Goal: Information Seeking & Learning: Find contact information

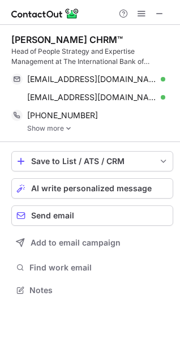
scroll to position [283, 180]
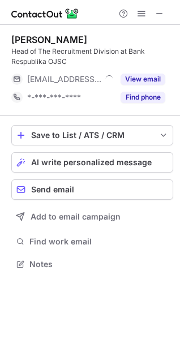
scroll to position [257, 180]
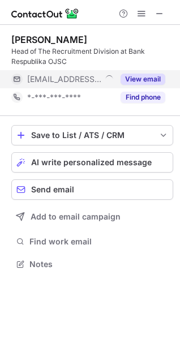
click at [143, 76] on button "View email" at bounding box center [143, 79] width 45 height 11
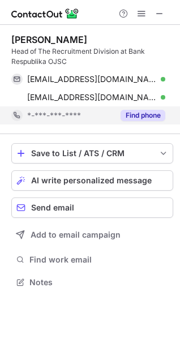
click at [135, 112] on button "Find phone" at bounding box center [143, 115] width 45 height 11
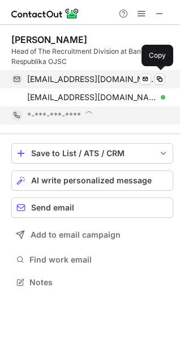
click at [86, 77] on span "jalah@bankrespublika.az" at bounding box center [92, 79] width 130 height 10
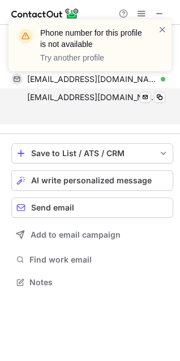
scroll to position [257, 180]
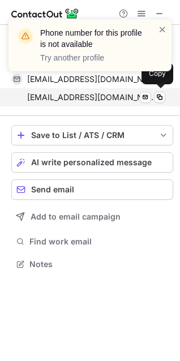
click at [73, 97] on span "jalah@bankrespublika.az" at bounding box center [92, 97] width 130 height 10
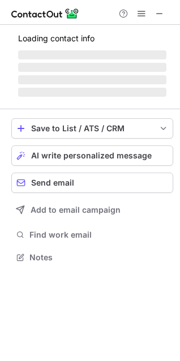
scroll to position [264, 180]
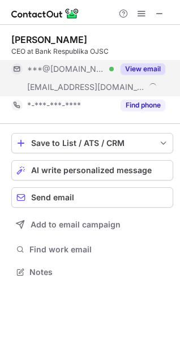
click at [147, 70] on button "View email" at bounding box center [143, 68] width 45 height 11
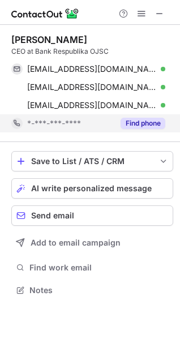
click at [139, 122] on button "Find phone" at bounding box center [143, 123] width 45 height 11
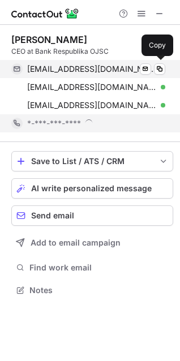
click at [100, 69] on span "tariyelismayilov@mail.ru" at bounding box center [92, 69] width 130 height 10
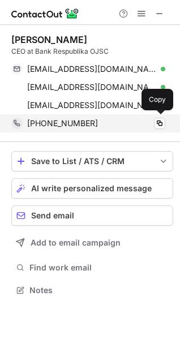
click at [78, 128] on span "+994552065010" at bounding box center [62, 123] width 71 height 10
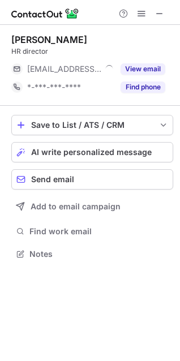
scroll to position [246, 180]
click at [140, 69] on button "View email" at bounding box center [143, 68] width 45 height 11
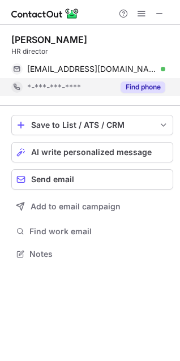
click at [141, 83] on button "Find phone" at bounding box center [143, 87] width 45 height 11
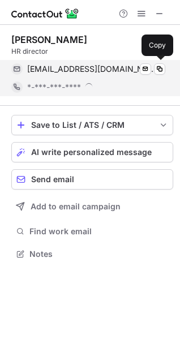
click at [114, 69] on span "anar.mirzayev@rabitabank.com" at bounding box center [92, 69] width 130 height 10
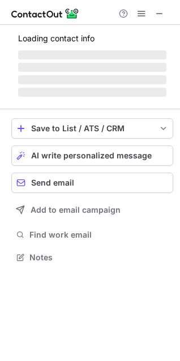
scroll to position [264, 180]
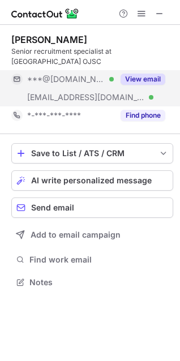
click at [140, 74] on button "View email" at bounding box center [143, 79] width 45 height 11
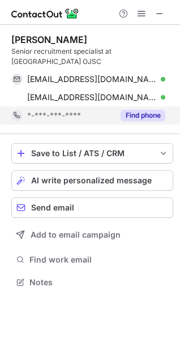
click at [142, 110] on button "Find phone" at bounding box center [143, 115] width 45 height 11
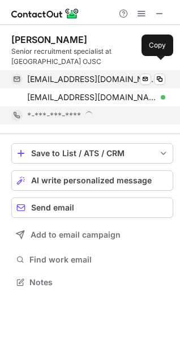
click at [115, 74] on span "khahramanova@gmail.com" at bounding box center [92, 79] width 130 height 10
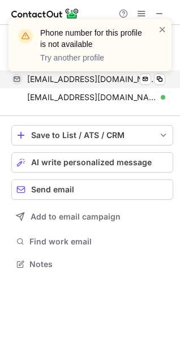
scroll to position [246, 180]
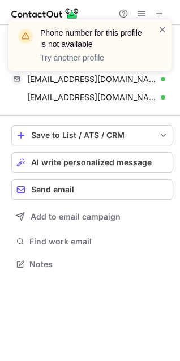
click at [57, 87] on div "Phone number for this profile is not available Try another profile" at bounding box center [89, 50] width 181 height 84
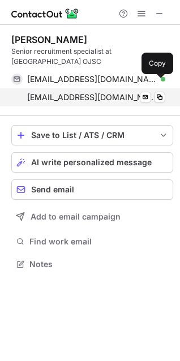
click at [82, 92] on span "naila.gahramanova@rabitabank.com" at bounding box center [92, 97] width 130 height 10
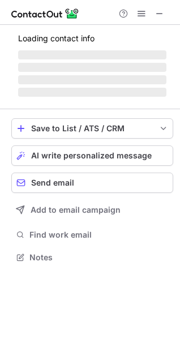
scroll to position [275, 180]
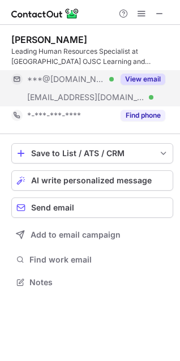
click at [144, 80] on button "View email" at bounding box center [143, 79] width 45 height 11
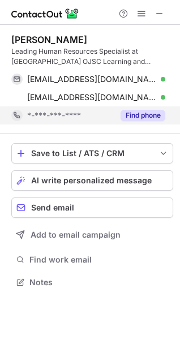
click at [136, 116] on button "Find phone" at bounding box center [143, 115] width 45 height 11
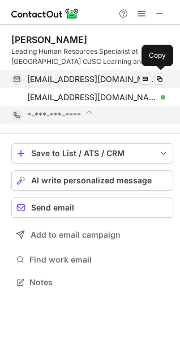
click at [105, 79] on span "ramziyyaqurbanova711@gmail.com" at bounding box center [92, 79] width 130 height 10
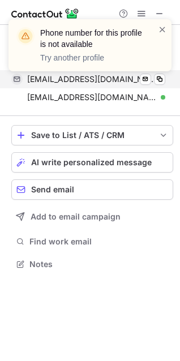
scroll to position [257, 180]
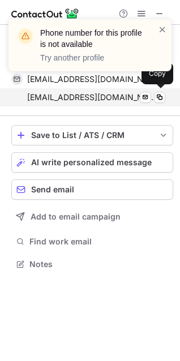
click at [87, 99] on span "ramziyya.gurbanova@rabitabank.com" at bounding box center [92, 97] width 130 height 10
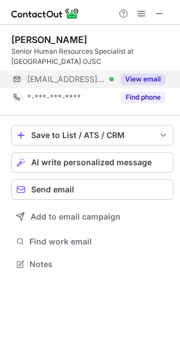
click at [138, 75] on button "View email" at bounding box center [143, 79] width 45 height 11
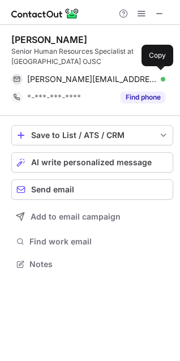
click at [136, 86] on div "maryam.gurbanova@rabitabank.com Verified Send email Copy" at bounding box center [88, 79] width 154 height 18
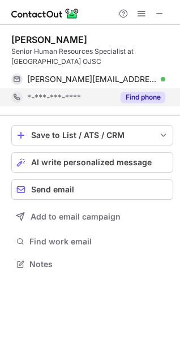
click at [135, 96] on button "Find phone" at bounding box center [143, 97] width 45 height 11
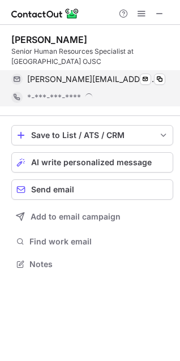
click at [117, 80] on span "maryam.gurbanova@rabitabank.com" at bounding box center [92, 79] width 130 height 10
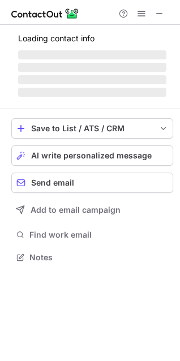
scroll to position [275, 180]
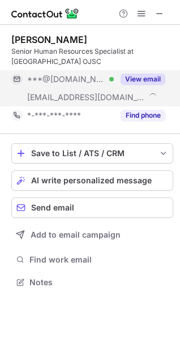
click at [141, 79] on button "View email" at bounding box center [143, 79] width 45 height 11
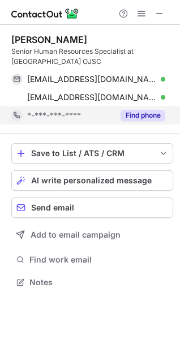
click at [143, 114] on button "Find phone" at bounding box center [143, 115] width 45 height 11
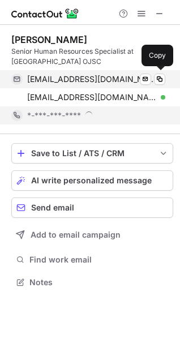
click at [111, 76] on span "ismayilovasevinj16@gmail.com" at bounding box center [92, 79] width 130 height 10
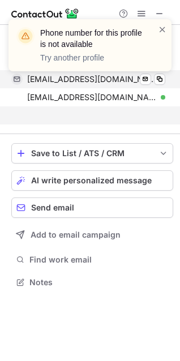
scroll to position [257, 180]
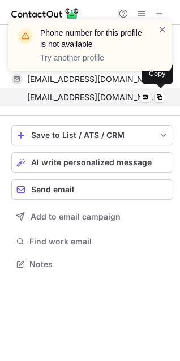
click at [77, 101] on span "sevinj.ismayilova@rabitabank.com" at bounding box center [92, 97] width 130 height 10
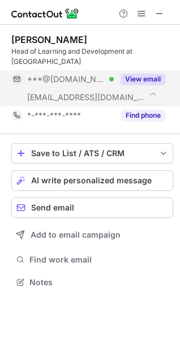
scroll to position [264, 180]
click at [137, 74] on button "View email" at bounding box center [143, 79] width 45 height 11
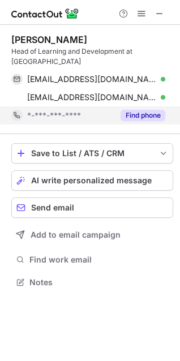
click at [139, 110] on button "Find phone" at bounding box center [143, 115] width 45 height 11
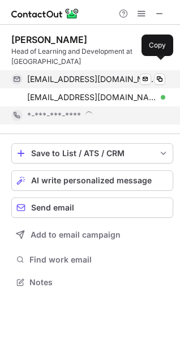
click at [109, 74] on span "narminaheydarova@gmail.com" at bounding box center [92, 79] width 130 height 10
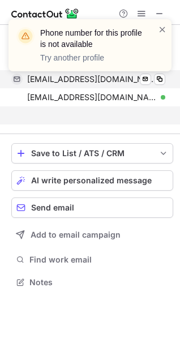
scroll to position [246, 180]
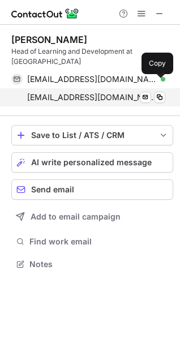
click at [59, 93] on div "narmina.sultanova@rabitabank.com Verified Send email Copy" at bounding box center [88, 97] width 154 height 18
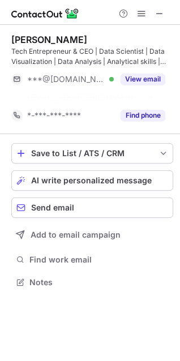
scroll to position [257, 180]
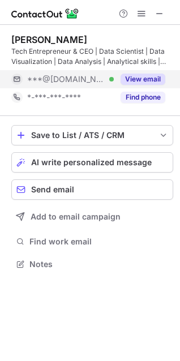
click at [142, 82] on button "View email" at bounding box center [143, 79] width 45 height 11
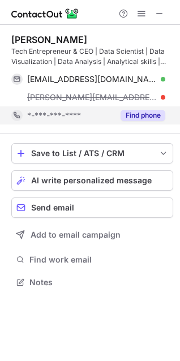
scroll to position [275, 180]
click at [139, 94] on div "kamal@mymentor.com.az" at bounding box center [96, 97] width 138 height 10
click at [136, 119] on button "Find phone" at bounding box center [143, 115] width 45 height 11
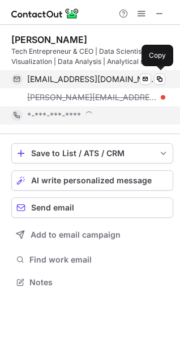
click at [99, 72] on div "kamalbusiness111@gmail.com Verified Send email Copy" at bounding box center [88, 79] width 154 height 18
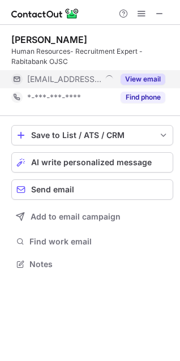
scroll to position [257, 180]
click at [129, 83] on button "View email" at bounding box center [143, 79] width 45 height 11
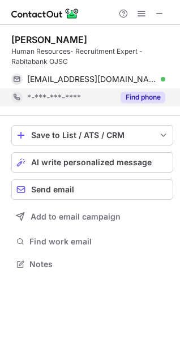
click at [132, 96] on button "Find phone" at bounding box center [143, 97] width 45 height 11
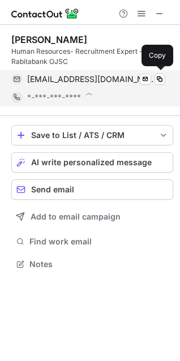
click at [109, 79] on span "gunay.agamirova@rabitabank.com" at bounding box center [92, 79] width 130 height 10
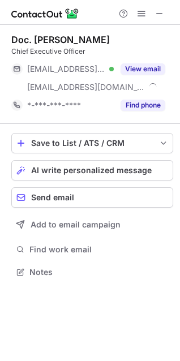
scroll to position [264, 180]
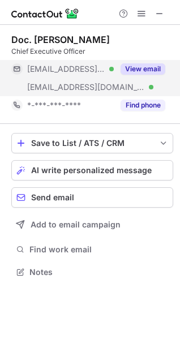
click at [159, 69] on button "View email" at bounding box center [143, 68] width 45 height 11
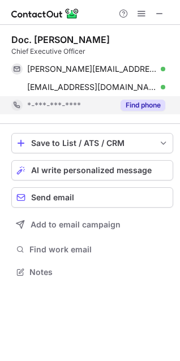
click at [146, 104] on button "Find phone" at bounding box center [143, 105] width 45 height 11
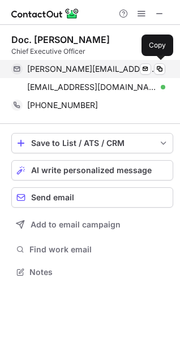
click at [105, 70] on span "huseynov@email.com" at bounding box center [92, 69] width 130 height 10
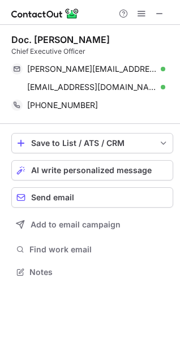
click at [79, 117] on div "Doc. Dr. Aydin Huseynov Chief Executive Officer huseynov@email.com Verified Sen…" at bounding box center [92, 74] width 162 height 99
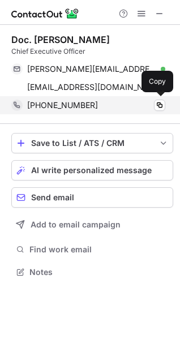
click at [79, 113] on div "+994502181428 Copy" at bounding box center [88, 105] width 154 height 18
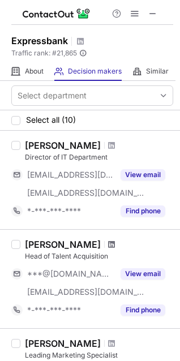
click at [114, 247] on span at bounding box center [111, 244] width 7 height 9
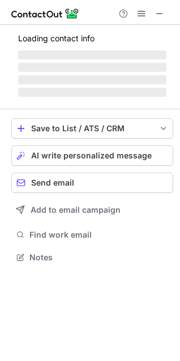
scroll to position [275, 180]
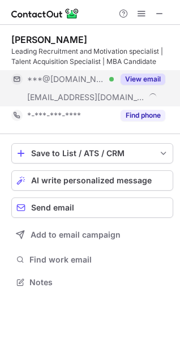
click at [146, 83] on button "View email" at bounding box center [143, 79] width 45 height 11
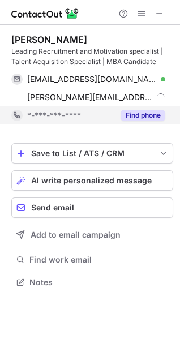
click at [146, 119] on button "Find phone" at bounding box center [143, 115] width 45 height 11
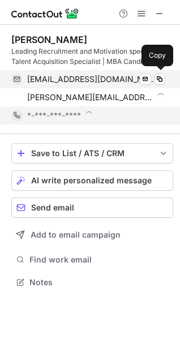
click at [116, 80] on div "renka0598@gmail.com Verified" at bounding box center [96, 79] width 138 height 10
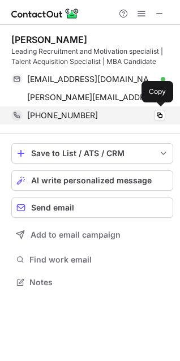
click at [100, 116] on div "+994554320550" at bounding box center [96, 115] width 138 height 10
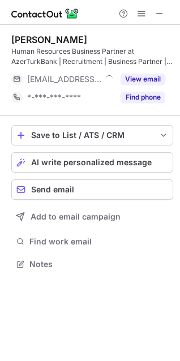
scroll to position [257, 180]
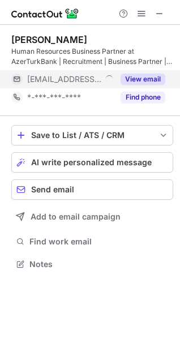
click at [142, 85] on div "View email" at bounding box center [140, 79] width 52 height 18
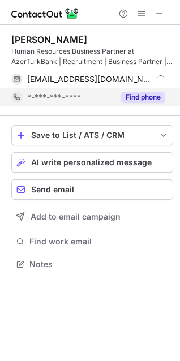
click at [136, 95] on button "Find phone" at bounding box center [143, 97] width 45 height 11
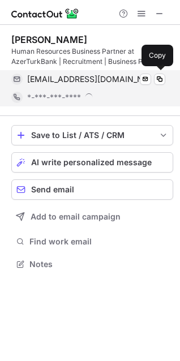
click at [156, 79] on span at bounding box center [160, 77] width 9 height 9
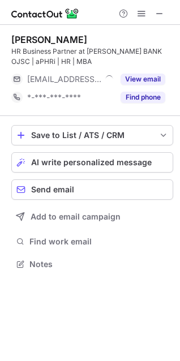
click at [134, 80] on button "View email" at bounding box center [143, 79] width 45 height 11
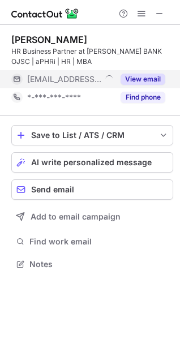
click at [114, 76] on div "***@atb.az" at bounding box center [70, 79] width 87 height 10
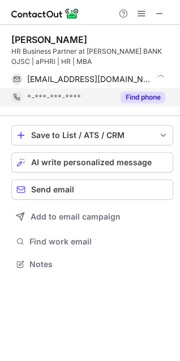
click at [139, 92] on button "Find phone" at bounding box center [143, 97] width 45 height 11
click at [98, 89] on div "*-***-***-****" at bounding box center [88, 97] width 154 height 18
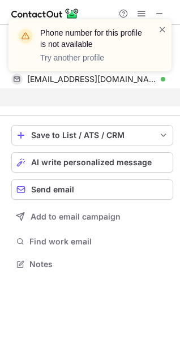
scroll to position [238, 180]
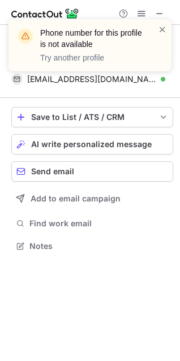
click at [59, 82] on div "Phone number for this profile is not available Try another profile" at bounding box center [89, 50] width 181 height 84
click at [162, 32] on span at bounding box center [162, 29] width 9 height 11
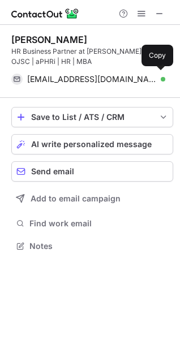
click at [53, 79] on span "aysel.b@atb.az" at bounding box center [92, 79] width 130 height 10
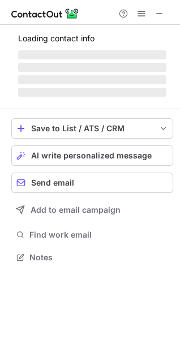
scroll to position [257, 180]
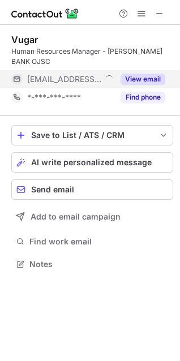
click at [132, 73] on div "View email" at bounding box center [140, 79] width 52 height 18
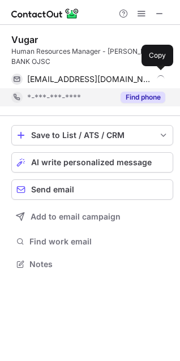
click at [133, 92] on button "Find phone" at bounding box center [143, 97] width 45 height 11
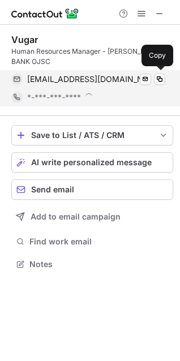
click at [80, 71] on div "vugar.b@atb.az Send email Copy" at bounding box center [88, 79] width 154 height 18
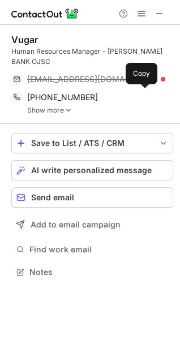
scroll to position [264, 180]
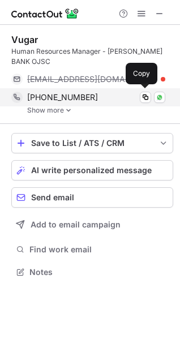
click at [77, 100] on span "+994519847080" at bounding box center [62, 97] width 71 height 10
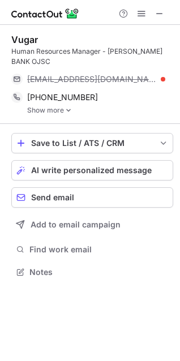
click at [58, 110] on link "Show more" at bounding box center [100, 110] width 146 height 8
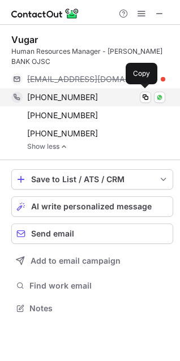
click at [62, 95] on span "+994519847080" at bounding box center [62, 97] width 71 height 10
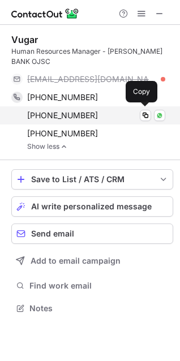
click at [71, 116] on span "+994703305587" at bounding box center [62, 115] width 71 height 10
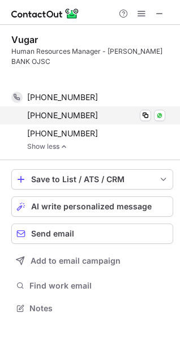
scroll to position [283, 180]
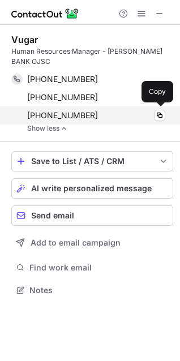
click at [66, 114] on span "+994558967080" at bounding box center [62, 115] width 71 height 10
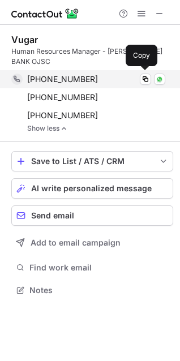
click at [81, 76] on span "+994519847080" at bounding box center [62, 79] width 71 height 10
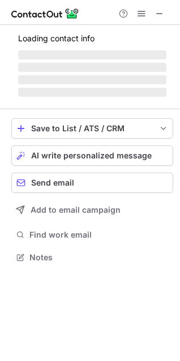
scroll to position [257, 180]
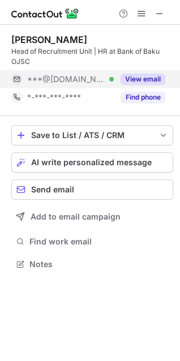
click at [124, 80] on button "View email" at bounding box center [143, 79] width 45 height 11
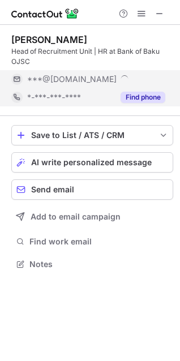
click at [131, 93] on button "Find phone" at bounding box center [143, 97] width 45 height 11
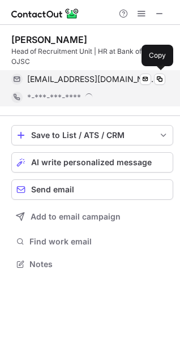
click at [96, 83] on div "nigarmir@mail.ru Verified" at bounding box center [96, 79] width 138 height 10
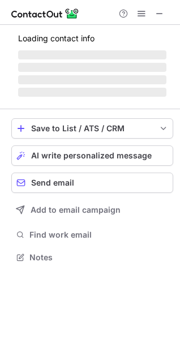
scroll to position [275, 180]
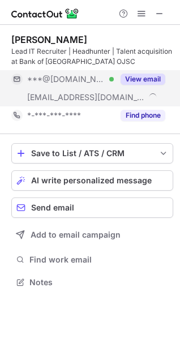
click at [133, 79] on button "View email" at bounding box center [143, 79] width 45 height 11
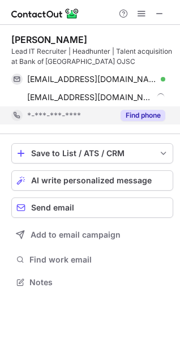
click at [136, 120] on button "Find phone" at bounding box center [143, 115] width 45 height 11
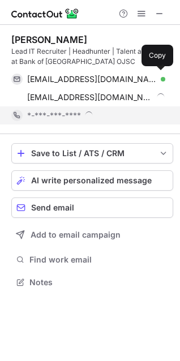
click at [122, 66] on div "Lead IT Recruiter | Headhunter | Talent acquisition at Bank of Baku OJSC" at bounding box center [92, 56] width 162 height 20
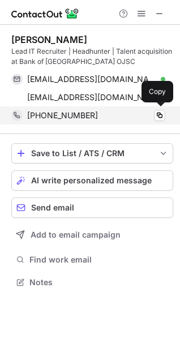
click at [80, 115] on span "+994554990393" at bounding box center [62, 115] width 71 height 10
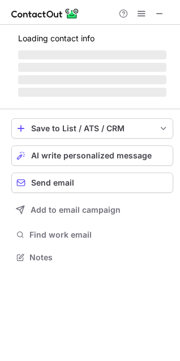
scroll to position [246, 180]
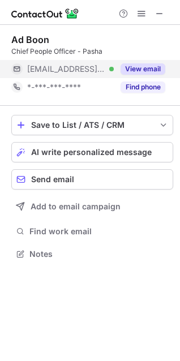
click at [136, 63] on button "View email" at bounding box center [143, 68] width 45 height 11
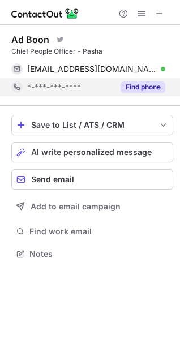
click at [140, 93] on div "Find phone" at bounding box center [140, 87] width 52 height 18
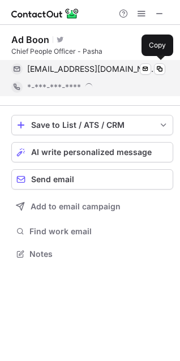
click at [96, 74] on div "ad.boon@me.com Verified Send email Copy" at bounding box center [88, 69] width 154 height 18
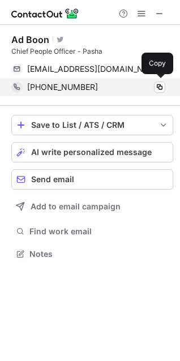
click at [76, 87] on span "+3131652844674" at bounding box center [62, 87] width 71 height 10
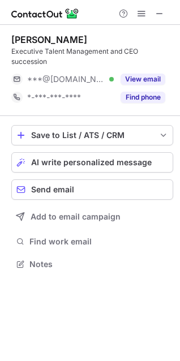
scroll to position [257, 180]
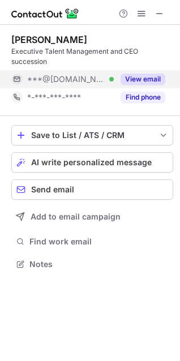
click at [155, 78] on button "View email" at bounding box center [143, 79] width 45 height 11
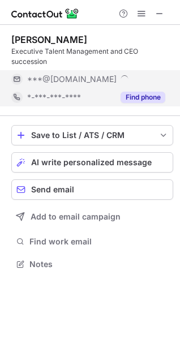
click at [146, 91] on div "Find phone" at bounding box center [140, 97] width 52 height 18
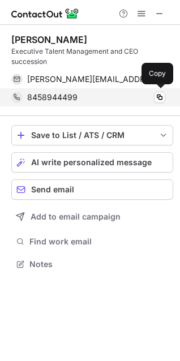
click at [74, 93] on span "8458944499" at bounding box center [52, 97] width 50 height 10
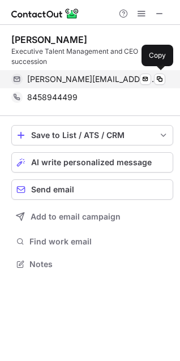
click at [51, 82] on span "rrzayeva@gmail.com" at bounding box center [92, 79] width 130 height 10
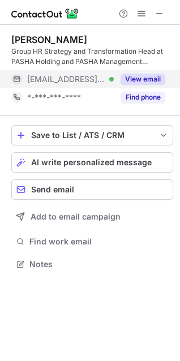
click at [139, 74] on button "View email" at bounding box center [143, 79] width 45 height 11
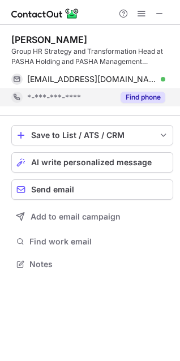
click at [139, 99] on button "Find phone" at bounding box center [143, 97] width 45 height 11
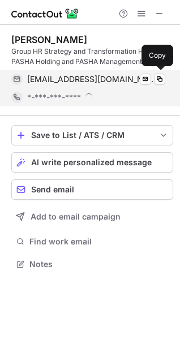
click at [110, 82] on div "abbasli@office.az Verified" at bounding box center [96, 79] width 138 height 10
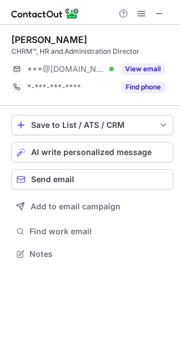
scroll to position [246, 180]
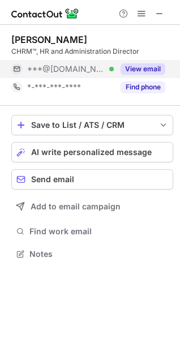
click at [146, 71] on button "View email" at bounding box center [143, 68] width 45 height 11
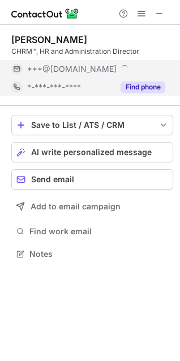
click at [142, 82] on button "Find phone" at bounding box center [143, 87] width 45 height 11
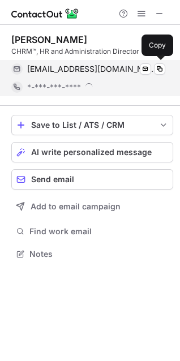
click at [99, 72] on span "gnajafova248@gmail.com" at bounding box center [92, 69] width 130 height 10
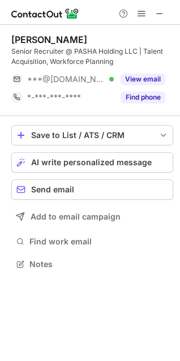
scroll to position [257, 180]
click at [123, 67] on div "Fidan Khubanli Senior Recruiter @ PASHA Holding LLC | Talent Acquisition, Workf…" at bounding box center [92, 70] width 162 height 72
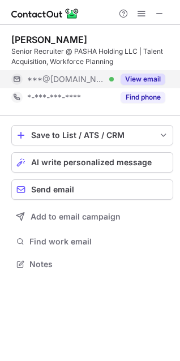
click at [126, 79] on button "View email" at bounding box center [143, 79] width 45 height 11
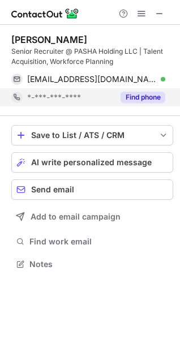
click at [133, 103] on div "Find phone" at bounding box center [140, 97] width 52 height 18
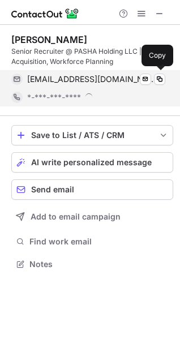
click at [115, 82] on span "fidan.aliyeva99@outlook.com" at bounding box center [92, 79] width 130 height 10
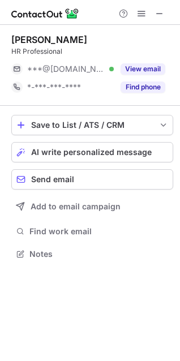
scroll to position [246, 180]
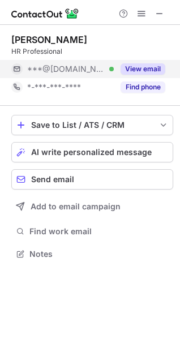
click at [150, 70] on button "View email" at bounding box center [143, 68] width 45 height 11
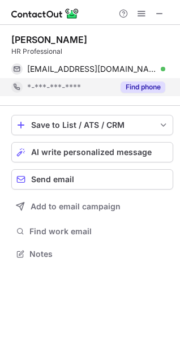
click at [140, 84] on button "Find phone" at bounding box center [143, 87] width 45 height 11
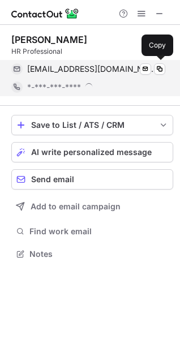
click at [103, 74] on div "asadova7@yandex.ru Verified Send email Copy" at bounding box center [88, 69] width 154 height 18
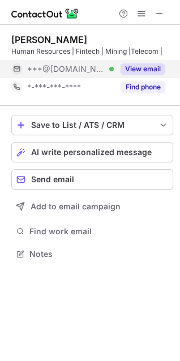
click at [139, 67] on button "View email" at bounding box center [143, 68] width 45 height 11
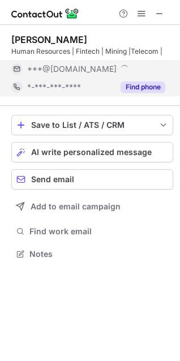
click at [136, 83] on button "Find phone" at bounding box center [143, 87] width 45 height 11
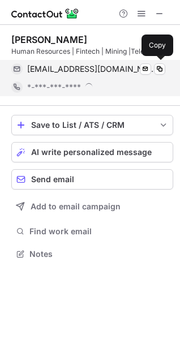
click at [94, 69] on span "vahidaor@outlook.com" at bounding box center [92, 69] width 130 height 10
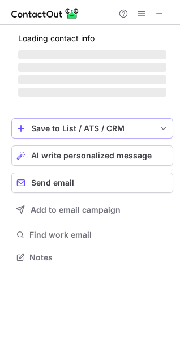
scroll to position [257, 180]
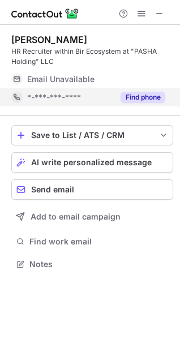
click at [135, 97] on button "Find phone" at bounding box center [143, 97] width 45 height 11
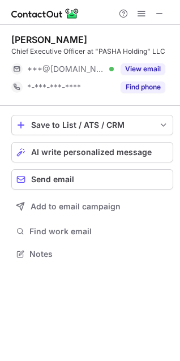
scroll to position [246, 180]
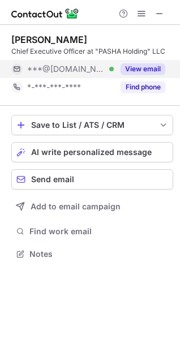
click at [143, 66] on button "View email" at bounding box center [143, 68] width 45 height 11
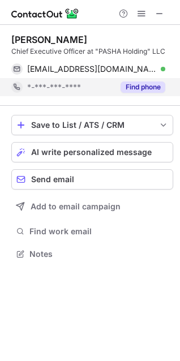
click at [139, 82] on button "Find phone" at bounding box center [143, 87] width 45 height 11
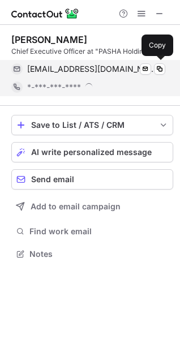
click at [101, 72] on span "jalalgasimov@yahoo.co.uk" at bounding box center [92, 69] width 130 height 10
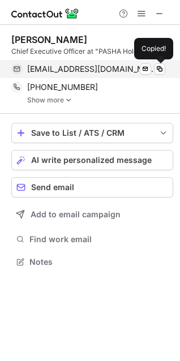
scroll to position [254, 180]
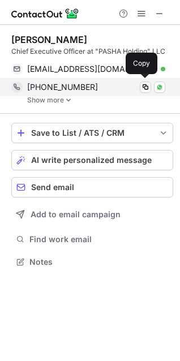
click at [68, 96] on div "+994502210848 Copy WhatsApp" at bounding box center [88, 87] width 154 height 18
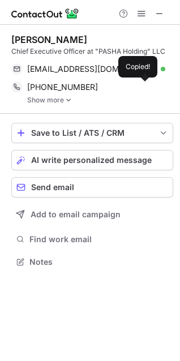
click at [66, 102] on img at bounding box center [68, 100] width 7 height 8
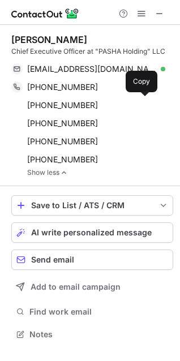
scroll to position [327, 180]
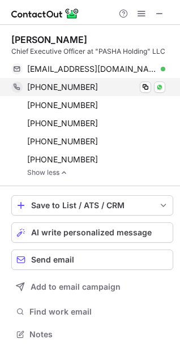
click at [74, 88] on span "+994502210848" at bounding box center [62, 87] width 71 height 10
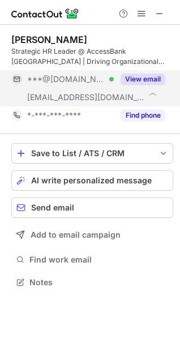
scroll to position [275, 180]
click at [140, 78] on button "View email" at bounding box center [143, 79] width 45 height 11
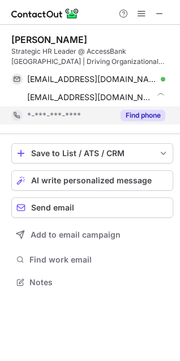
click at [136, 114] on button "Find phone" at bounding box center [143, 115] width 45 height 11
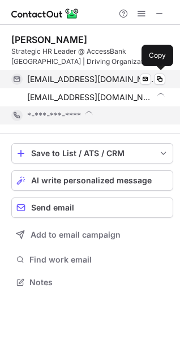
click at [95, 77] on span "ilhama1990@gmail.com" at bounding box center [92, 79] width 130 height 10
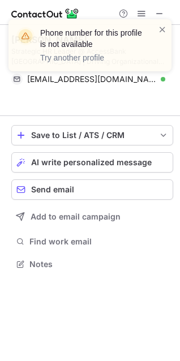
scroll to position [238, 180]
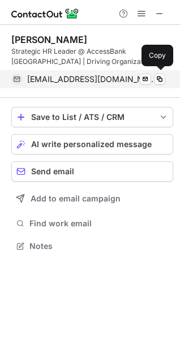
click at [53, 74] on span "ilhama1990@gmail.com" at bounding box center [92, 79] width 130 height 10
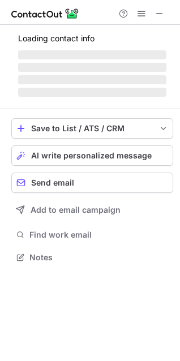
scroll to position [264, 180]
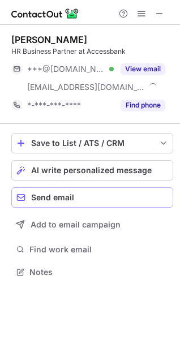
click at [155, 61] on div "View email" at bounding box center [140, 69] width 52 height 18
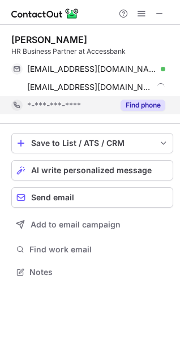
click at [145, 104] on button "Find phone" at bounding box center [143, 105] width 45 height 11
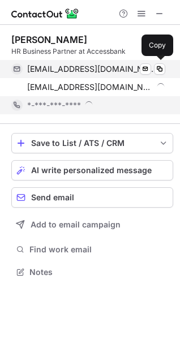
click at [112, 68] on span "latiflysolmaz@gmail.com" at bounding box center [92, 69] width 130 height 10
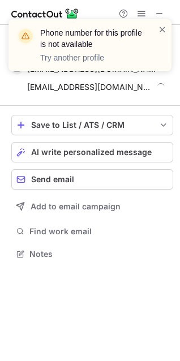
scroll to position [246, 180]
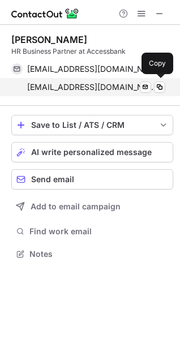
click at [69, 89] on span "solmaz.latifli@accessbank.az" at bounding box center [92, 87] width 130 height 10
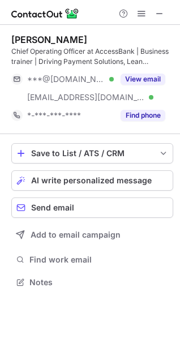
scroll to position [275, 180]
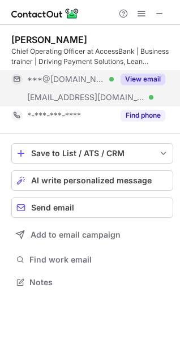
click at [137, 80] on button "View email" at bounding box center [143, 79] width 45 height 11
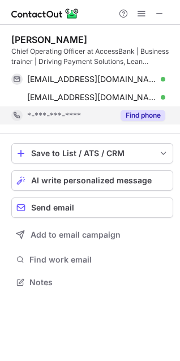
click at [134, 116] on button "Find phone" at bounding box center [143, 115] width 45 height 11
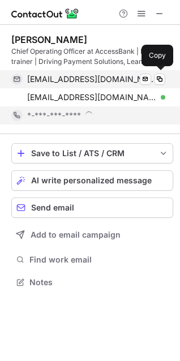
click at [104, 82] on span "mrteymur@gmail.com" at bounding box center [92, 79] width 130 height 10
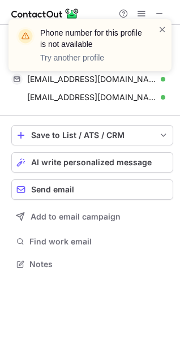
scroll to position [257, 180]
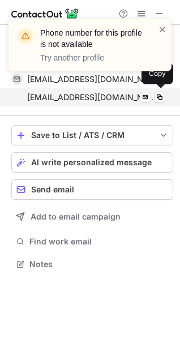
click at [82, 97] on span "teymur.aghakishiyev@accessbank.az" at bounding box center [92, 97] width 130 height 10
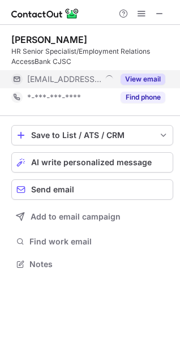
click at [127, 85] on div "View email" at bounding box center [140, 79] width 52 height 18
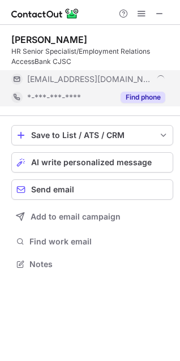
click at [130, 96] on button "Find phone" at bounding box center [143, 97] width 45 height 11
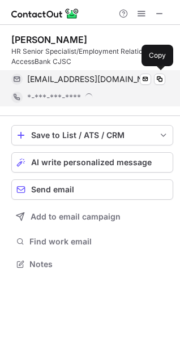
click at [110, 82] on div "Nurlana Jumshudova HR Senior Specialist/Employment Relations AccessBank CJSC nu…" at bounding box center [90, 180] width 180 height 361
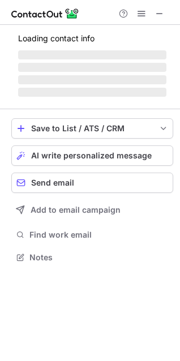
scroll to position [275, 180]
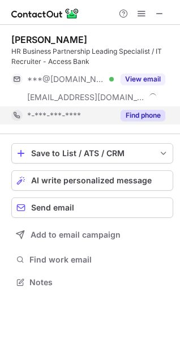
click at [136, 75] on button "View email" at bounding box center [143, 79] width 45 height 11
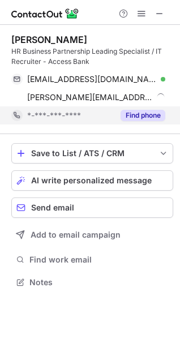
click at [133, 118] on button "Find phone" at bounding box center [143, 115] width 45 height 11
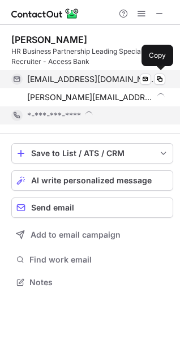
click at [117, 74] on div "dzhafarovarimma@gmail.com Verified Send email Copy" at bounding box center [88, 79] width 154 height 18
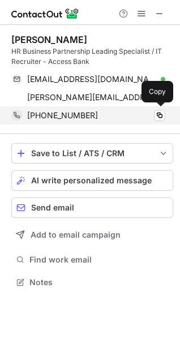
click at [87, 118] on span "+994558259381" at bounding box center [62, 115] width 71 height 10
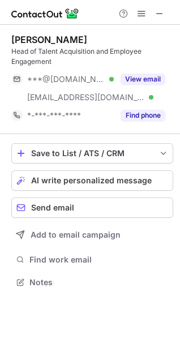
scroll to position [275, 180]
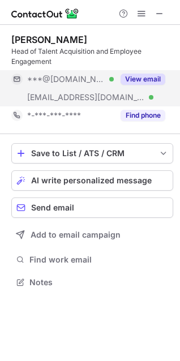
click at [146, 70] on div "View email" at bounding box center [140, 79] width 52 height 18
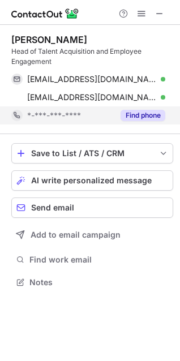
click at [142, 115] on button "Find phone" at bounding box center [143, 115] width 45 height 11
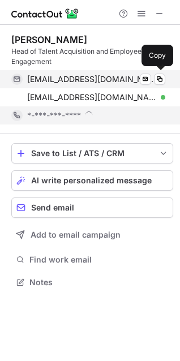
click at [108, 80] on div "ncemile@yahoo.com Verified" at bounding box center [96, 79] width 138 height 10
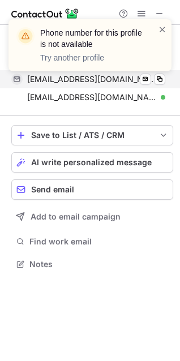
scroll to position [257, 180]
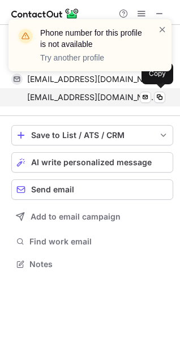
click at [63, 99] on span "j.dadashova@expressbank.az" at bounding box center [92, 97] width 130 height 10
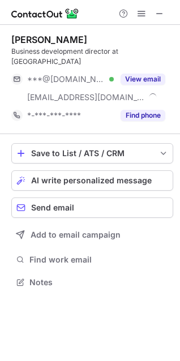
scroll to position [264, 180]
